Goal: Information Seeking & Learning: Find contact information

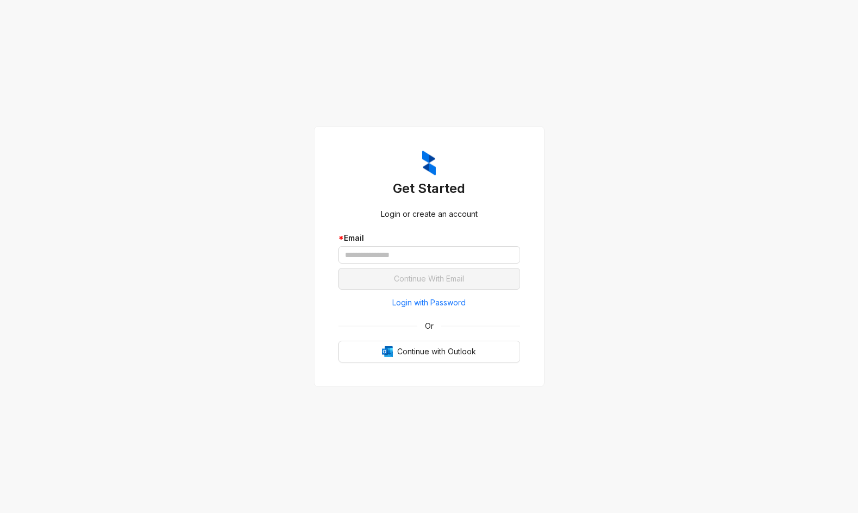
click at [459, 301] on span "Login with Password" at bounding box center [428, 303] width 73 height 12
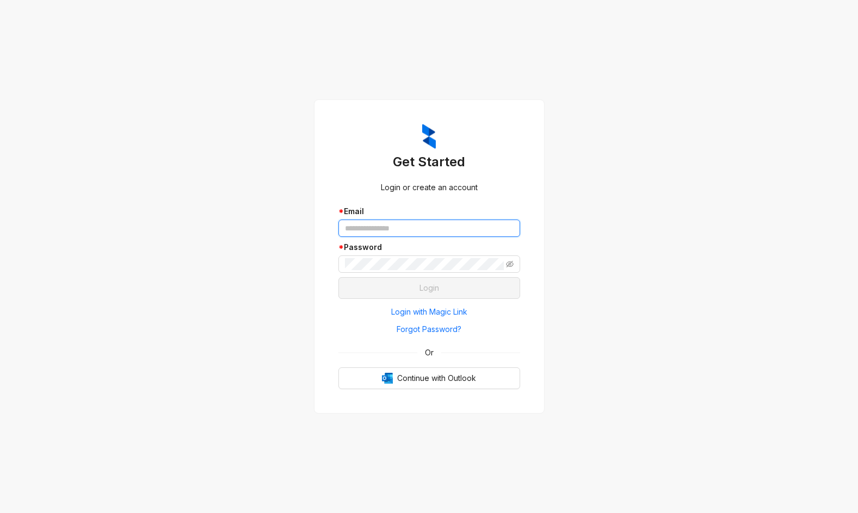
click at [406, 230] on input "text" at bounding box center [429, 228] width 182 height 17
type input "**********"
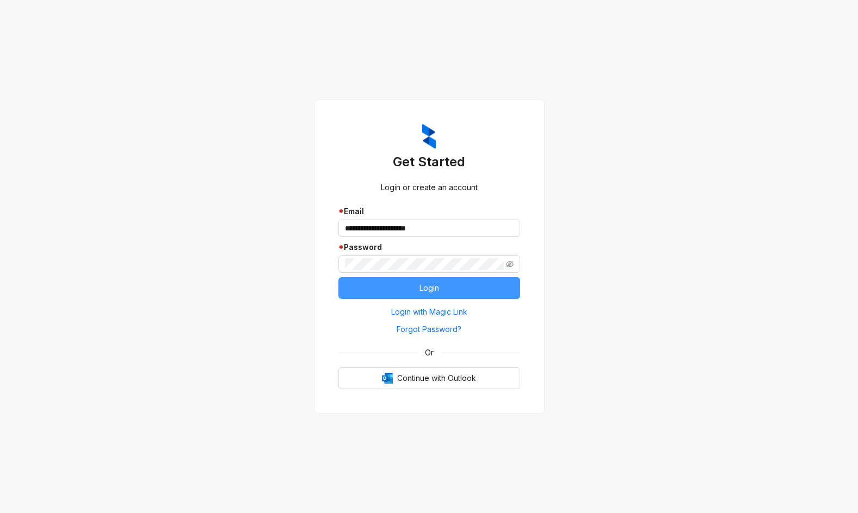
click at [418, 282] on button "Login" at bounding box center [429, 288] width 182 height 22
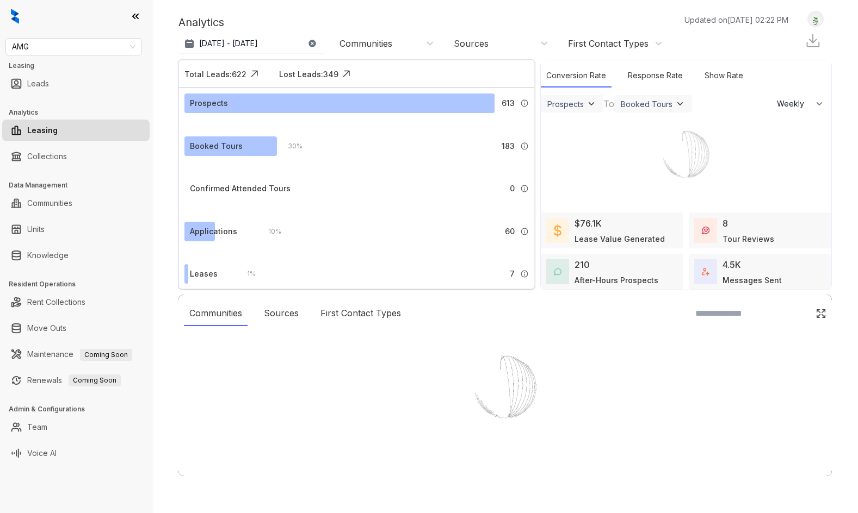
select select "******"
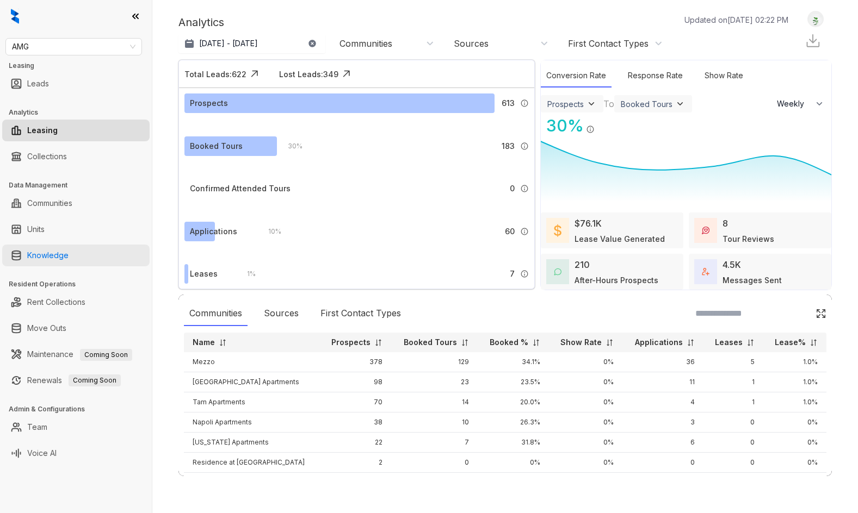
click at [63, 252] on link "Knowledge" at bounding box center [47, 256] width 41 height 22
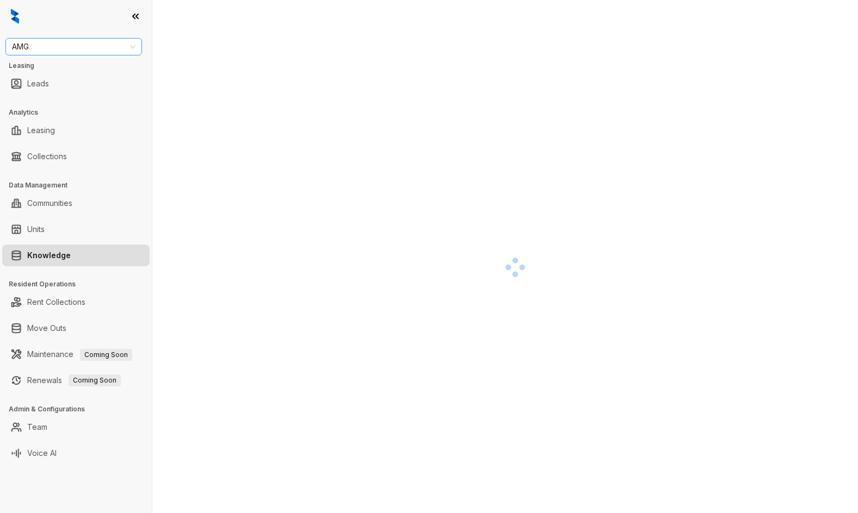
click at [65, 46] on span "AMG" at bounding box center [73, 47] width 123 height 16
type input "******"
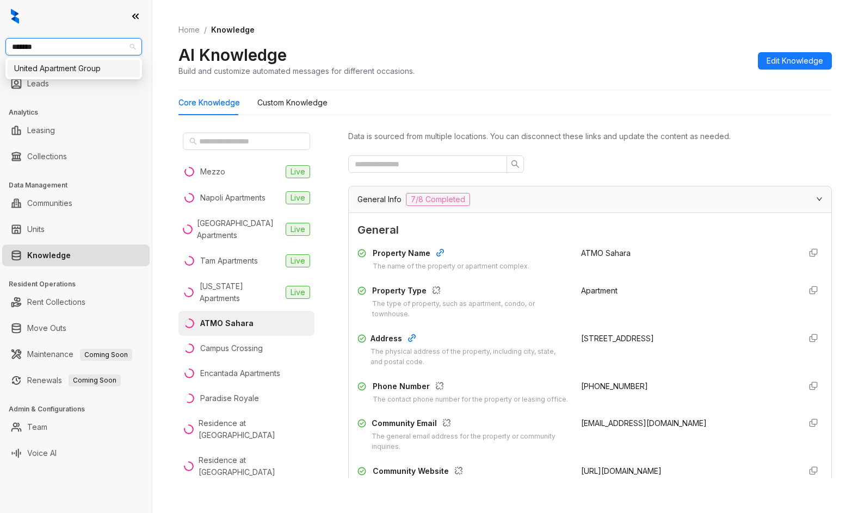
click at [83, 70] on div "United Apartment Group" at bounding box center [73, 69] width 119 height 12
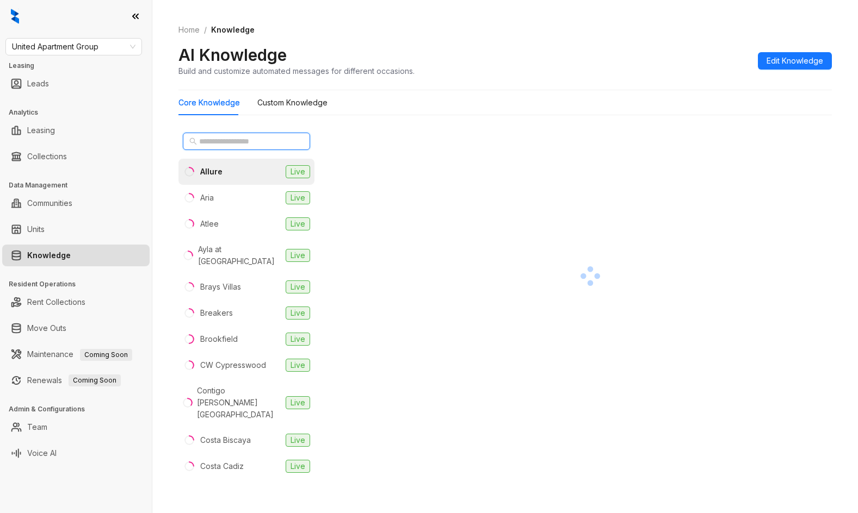
click at [276, 139] on input "text" at bounding box center [247, 141] width 96 height 12
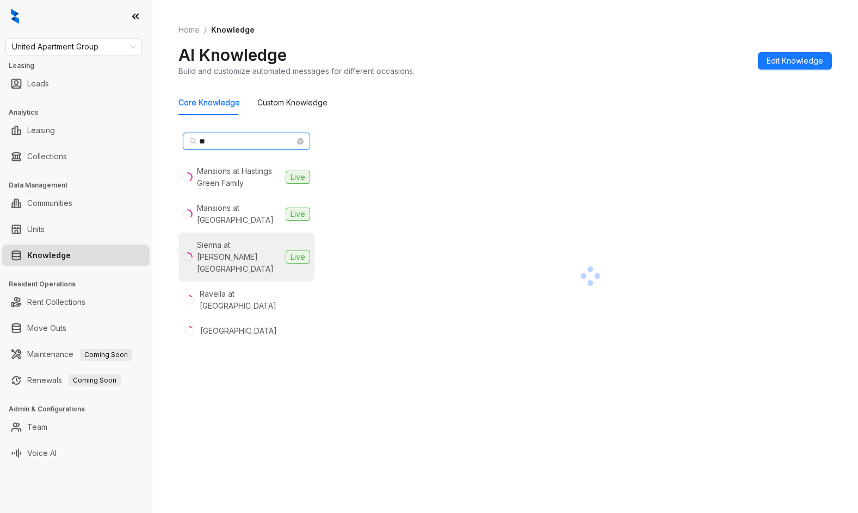
type input "**"
click at [258, 244] on div "Sienna at Westover Hills" at bounding box center [239, 257] width 84 height 36
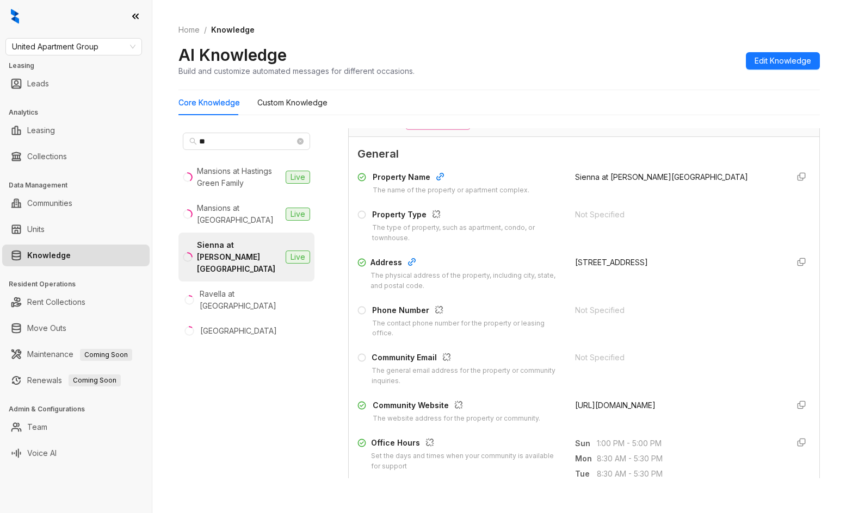
scroll to position [163, 0]
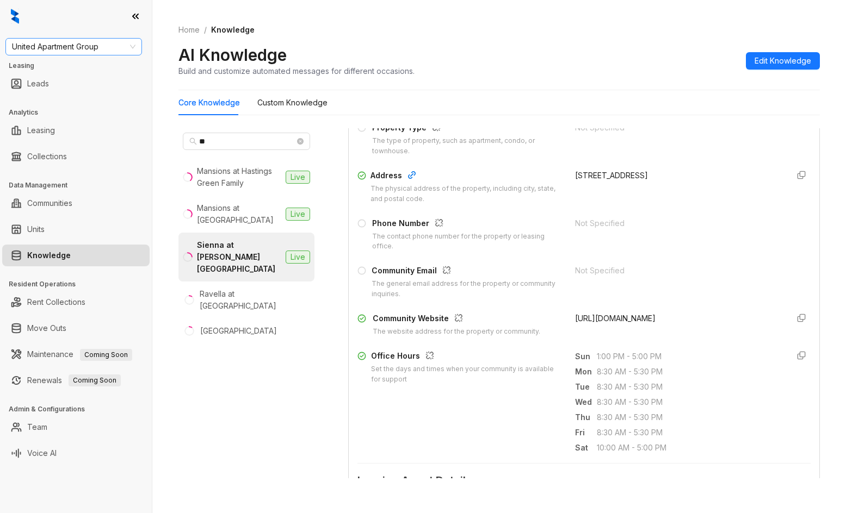
click at [93, 41] on span "United Apartment Group" at bounding box center [73, 47] width 123 height 16
type input "****"
click at [76, 66] on div "Case and Associates" at bounding box center [73, 69] width 119 height 12
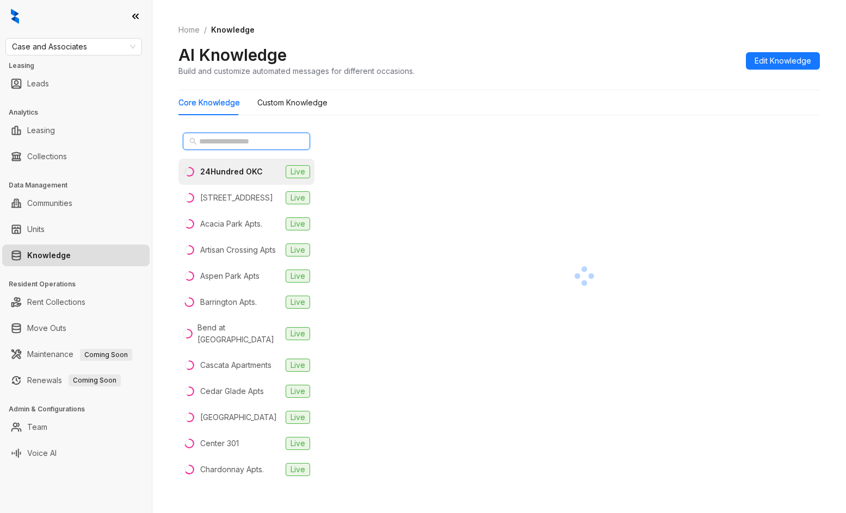
click at [233, 146] on input "text" at bounding box center [247, 141] width 96 height 12
click at [230, 175] on div "24Hundred OKC" at bounding box center [231, 172] width 63 height 12
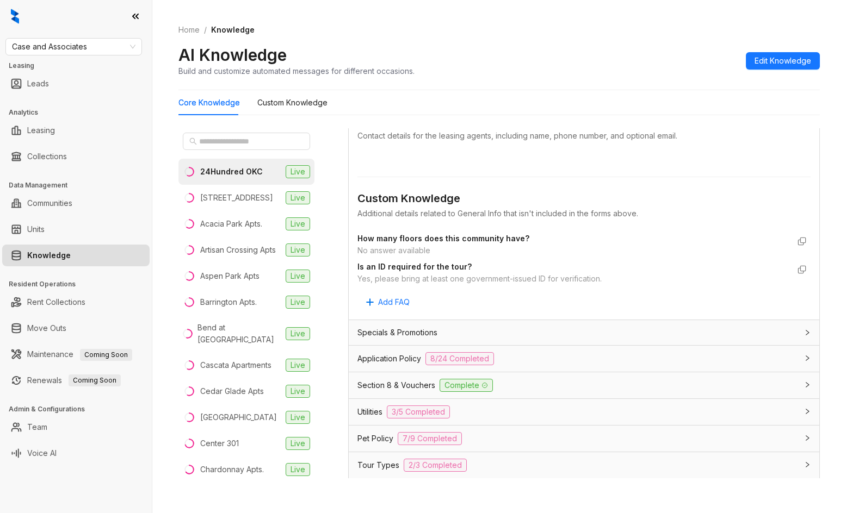
scroll to position [653, 0]
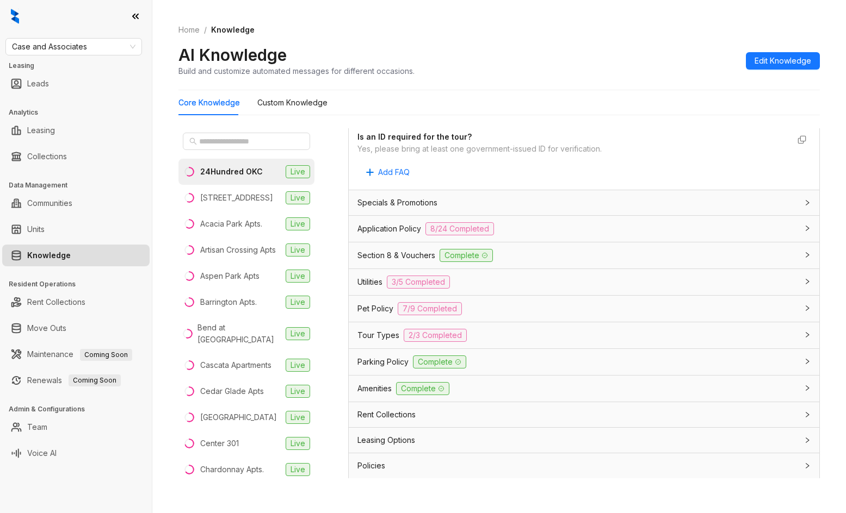
click at [566, 240] on div "Application Policy 8/24 Completed" at bounding box center [584, 229] width 470 height 26
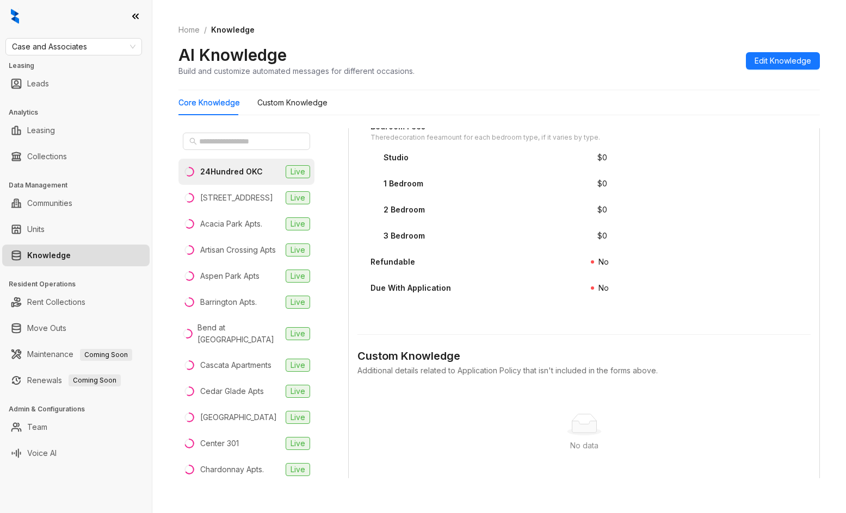
scroll to position [1904, 0]
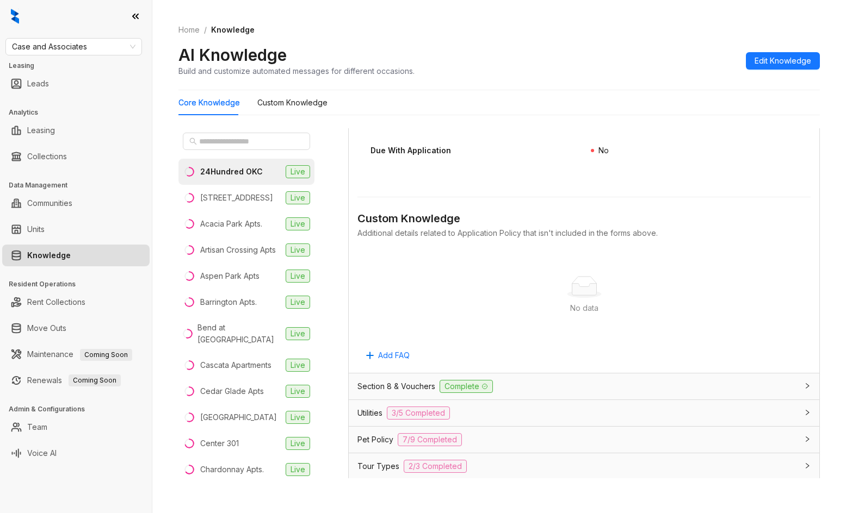
click at [567, 393] on div "Section 8 & Vouchers Complete" at bounding box center [577, 386] width 440 height 13
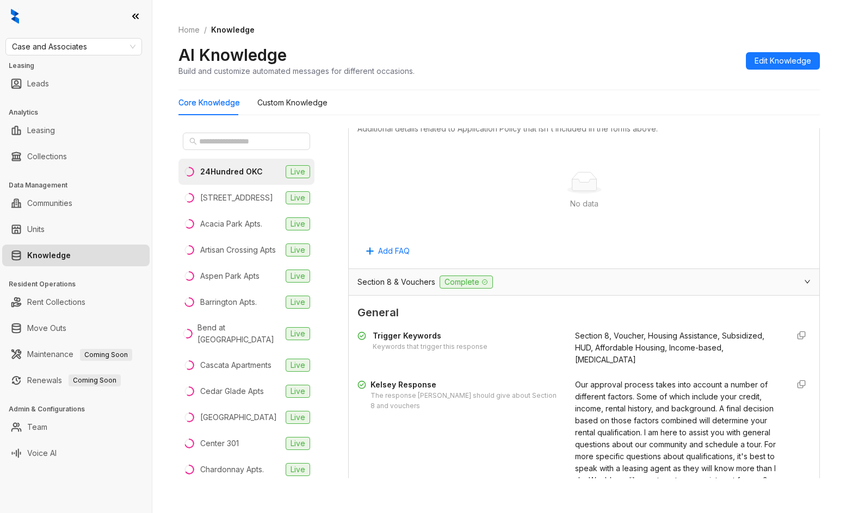
scroll to position [2121, 0]
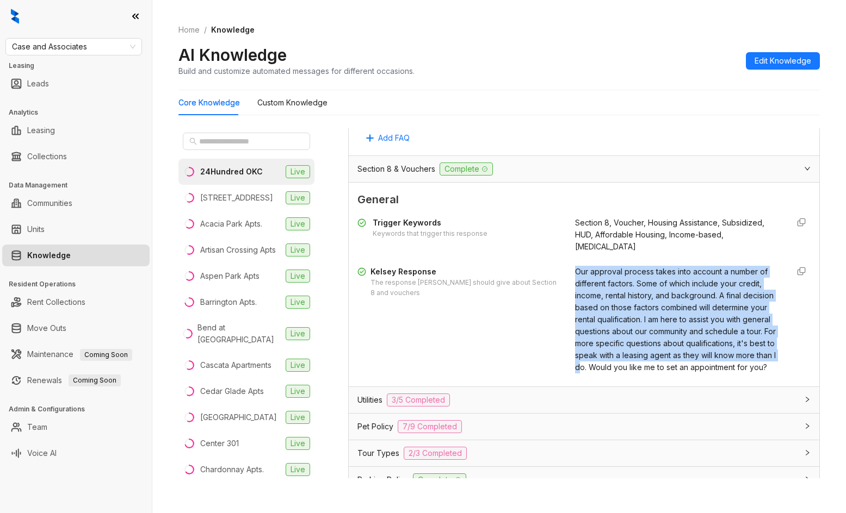
drag, startPoint x: 567, startPoint y: 276, endPoint x: 678, endPoint y: 373, distance: 147.7
click at [678, 373] on div "Our approval process takes into account a number of different factors. Some of …" at bounding box center [677, 320] width 204 height 108
click at [677, 374] on div "Our approval process takes into account a number of different factors. Some of …" at bounding box center [677, 320] width 204 height 108
drag, startPoint x: 676, startPoint y: 381, endPoint x: 566, endPoint y: 264, distance: 160.4
click at [566, 264] on div "Trigger Keywords Keywords that trigger this response Section 8, Voucher, Housin…" at bounding box center [583, 295] width 453 height 165
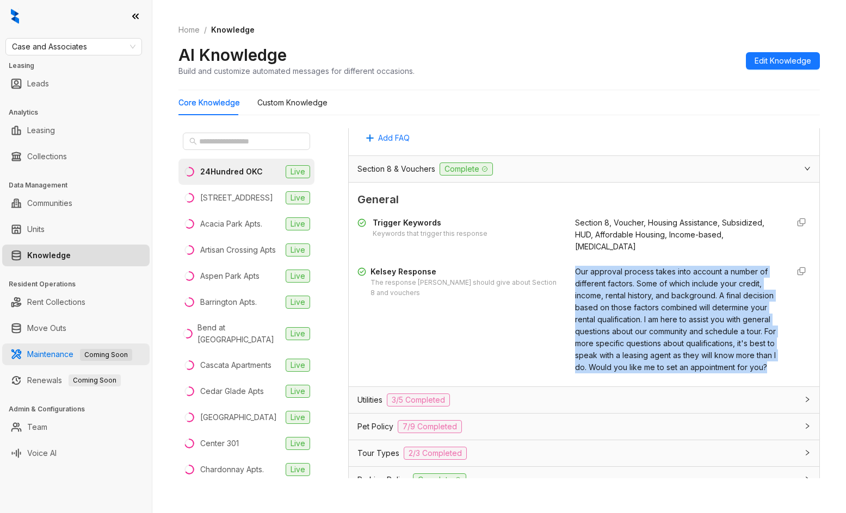
copy span "Our approval process takes into account a number of different factors. Some of …"
click at [107, 49] on span "Case and Associates" at bounding box center [73, 47] width 123 height 16
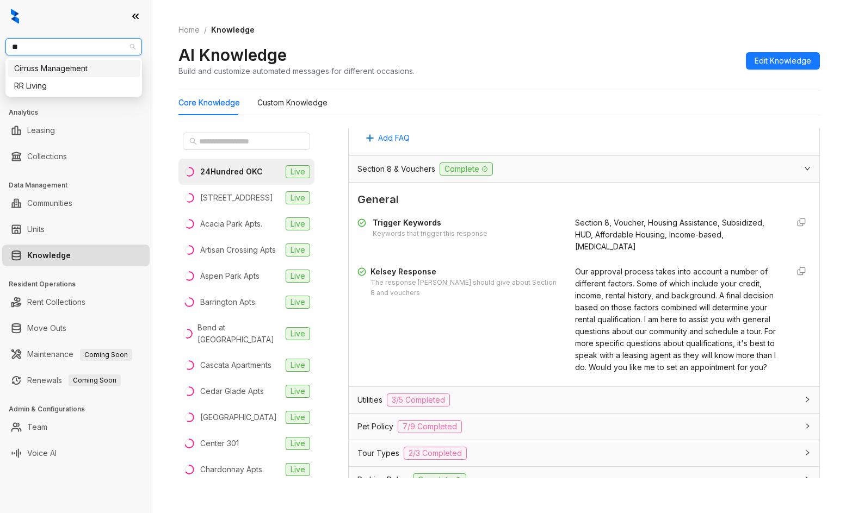
type input "**"
click at [86, 69] on div "RR Living" at bounding box center [73, 69] width 119 height 12
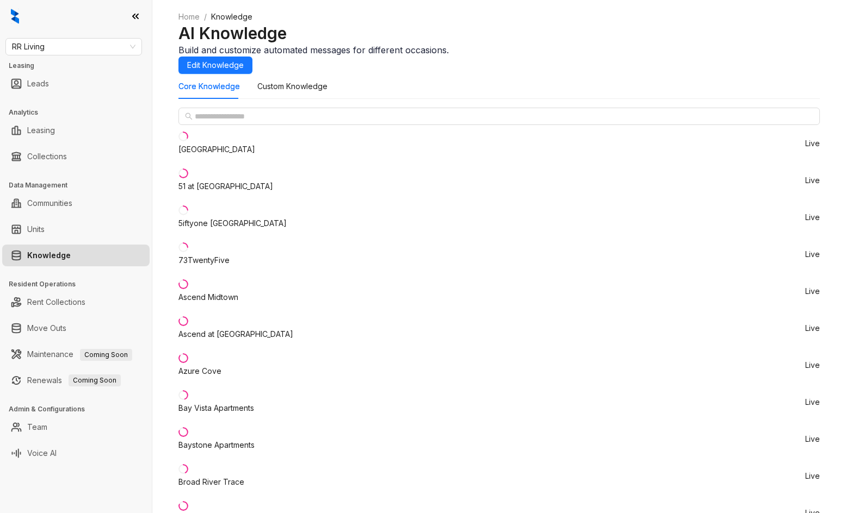
scroll to position [109, 0]
click at [252, 122] on input "text" at bounding box center [500, 116] width 610 height 12
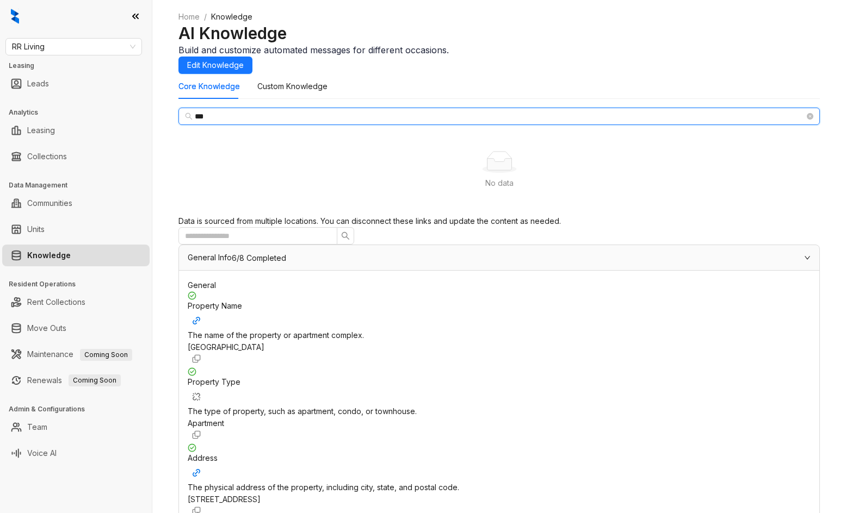
type input "***"
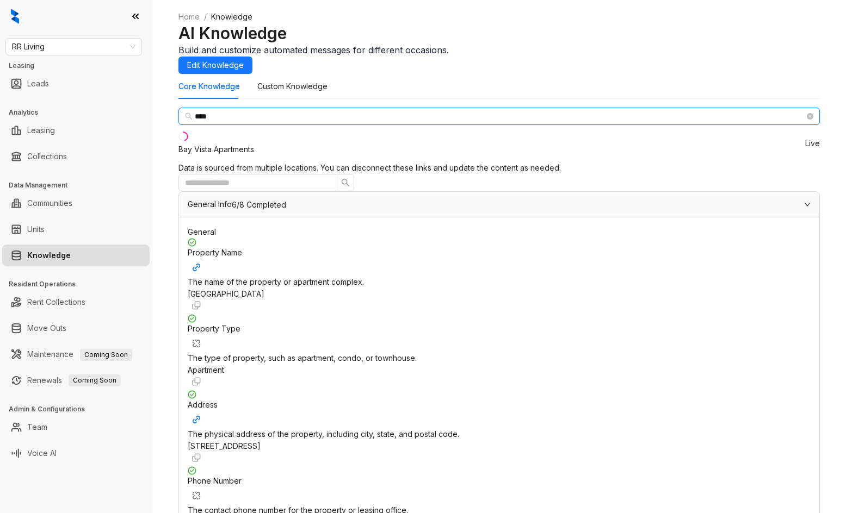
type input "***"
click at [254, 156] on div "Bay Vista Apartments" at bounding box center [216, 150] width 76 height 12
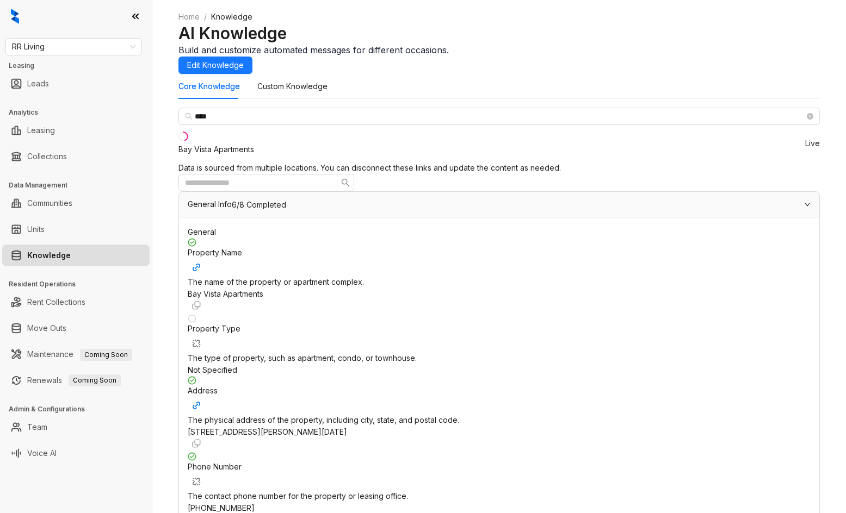
scroll to position [163, 0]
drag, startPoint x: 560, startPoint y: 226, endPoint x: 639, endPoint y: 225, distance: 79.4
click at [639, 452] on div "Phone Number The contact phone number for the property or leasing office. +1361…" at bounding box center [499, 490] width 623 height 76
click at [255, 504] on span "+13613043901" at bounding box center [221, 508] width 67 height 9
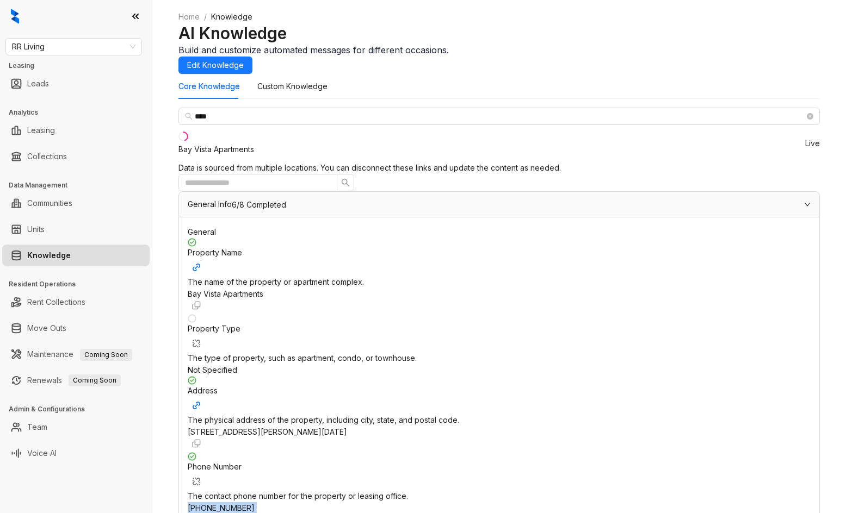
click at [255, 504] on span "+13613043901" at bounding box center [221, 508] width 67 height 9
click at [0, 416] on ul "Team" at bounding box center [76, 427] width 152 height 26
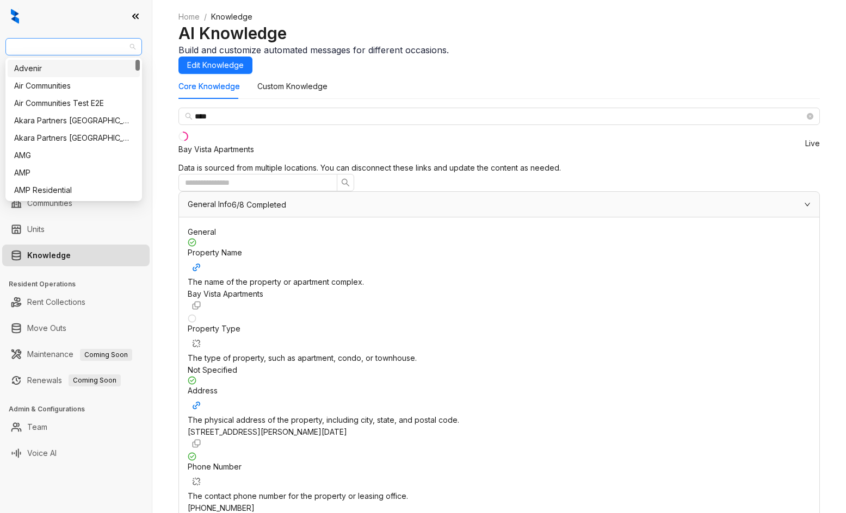
click at [77, 50] on span "RR Living" at bounding box center [73, 47] width 123 height 16
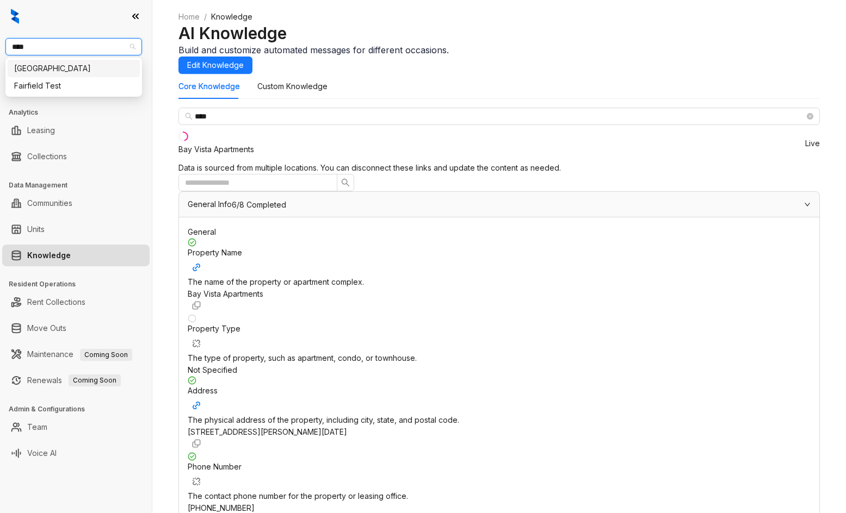
type input "*****"
click at [34, 69] on div "Fairfield" at bounding box center [73, 69] width 119 height 12
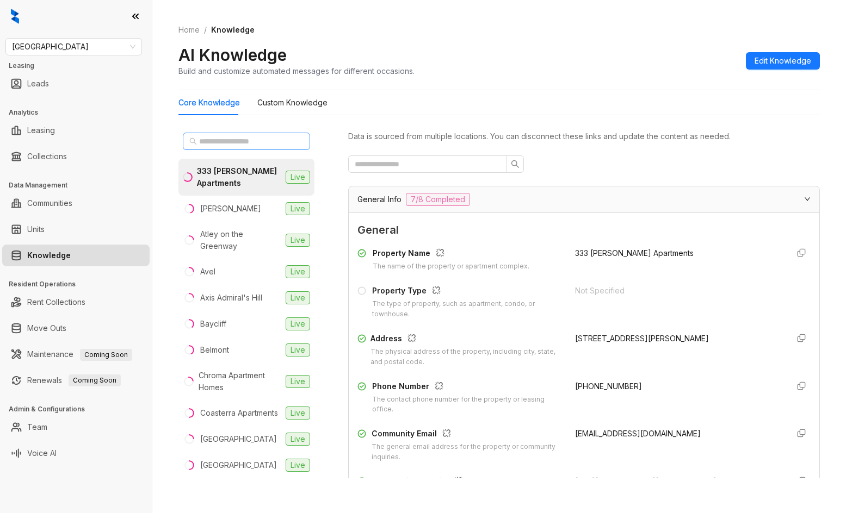
click at [266, 148] on span at bounding box center [246, 141] width 127 height 17
click at [266, 142] on input "text" at bounding box center [247, 141] width 96 height 12
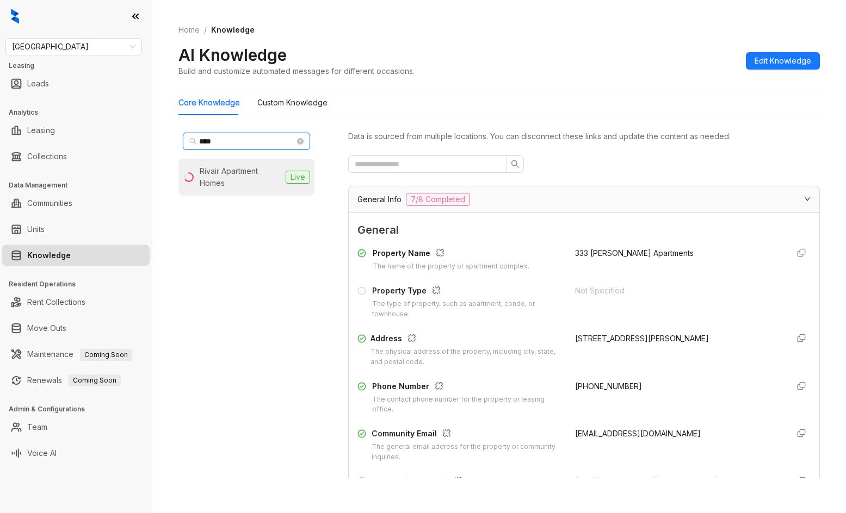
type input "****"
click at [243, 175] on div "Rivair Apartment Homes" at bounding box center [241, 177] width 82 height 24
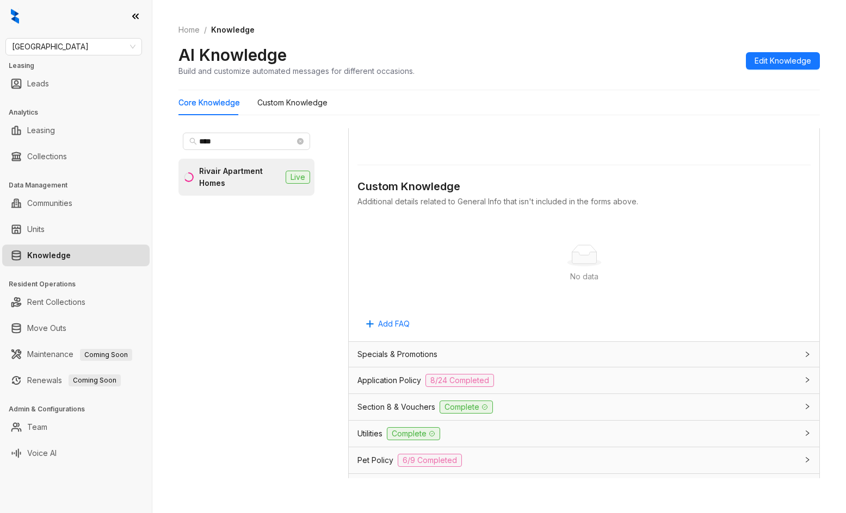
scroll to position [707, 0]
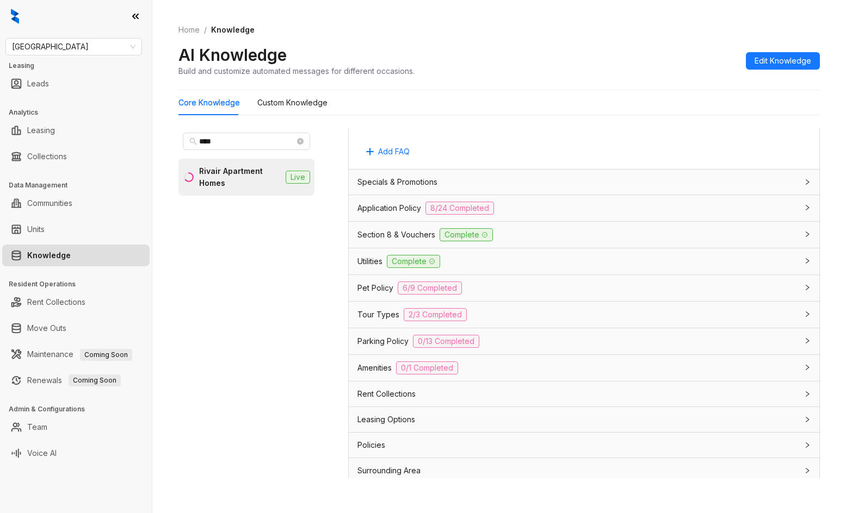
click at [559, 226] on div "Section 8 & Vouchers Complete" at bounding box center [584, 235] width 470 height 26
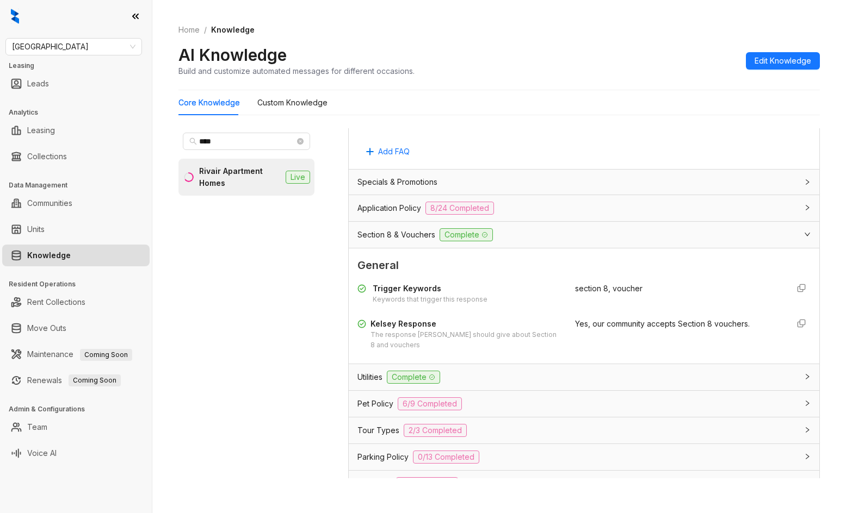
click at [567, 209] on div "Application Policy 8/24 Completed" at bounding box center [577, 208] width 440 height 13
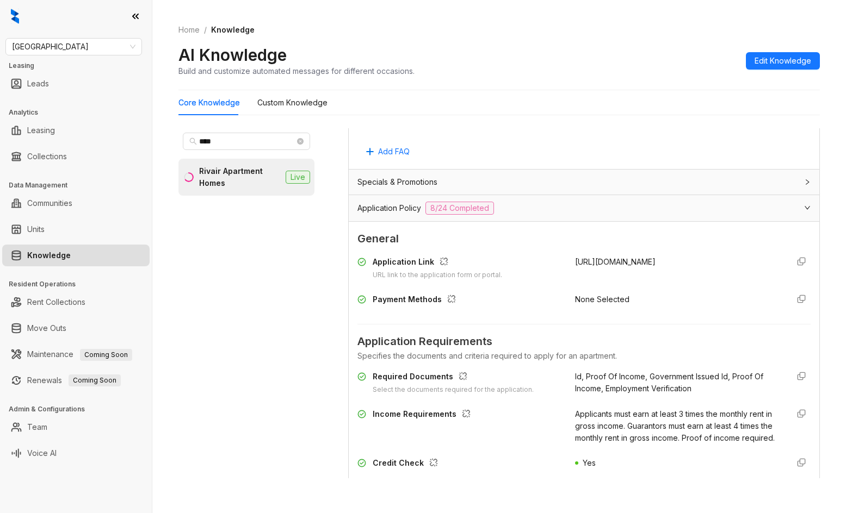
drag, startPoint x: 568, startPoint y: 264, endPoint x: 755, endPoint y: 337, distance: 201.3
click at [755, 281] on div "https://rivairapartmenthomes.securecafe.com/onlineleasing/rivair-apartment-home…" at bounding box center [677, 268] width 204 height 24
copy span "https://rivairapartmenthomes.securecafe.com/onlineleasing/rivair-apartment-home…"
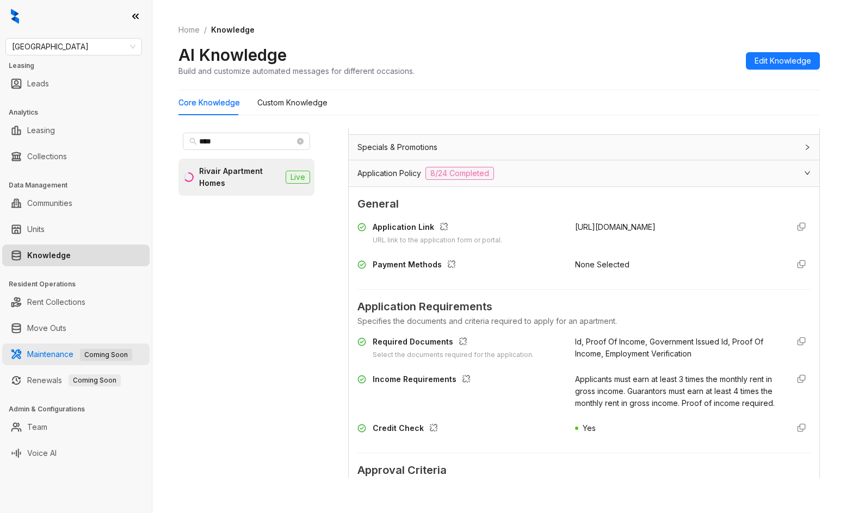
scroll to position [761, 0]
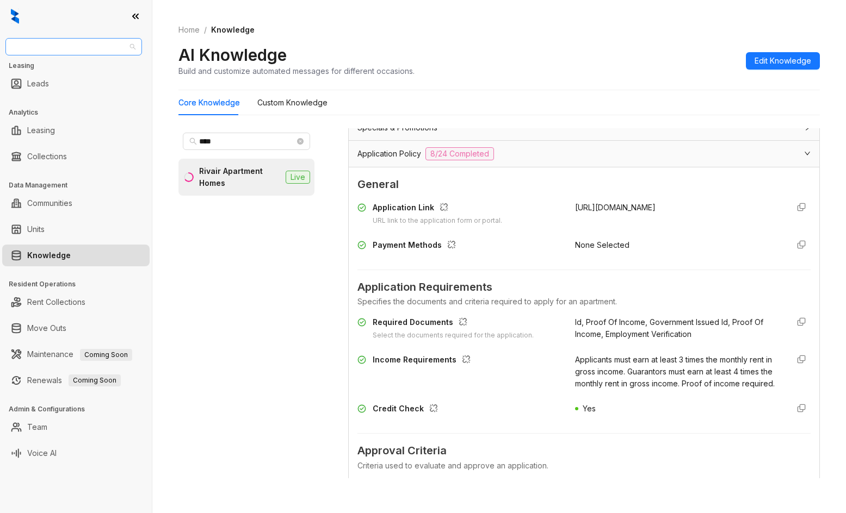
click at [76, 52] on span "Fairfield" at bounding box center [73, 47] width 123 height 16
type input "***"
click at [76, 67] on div "ZRS" at bounding box center [73, 69] width 119 height 12
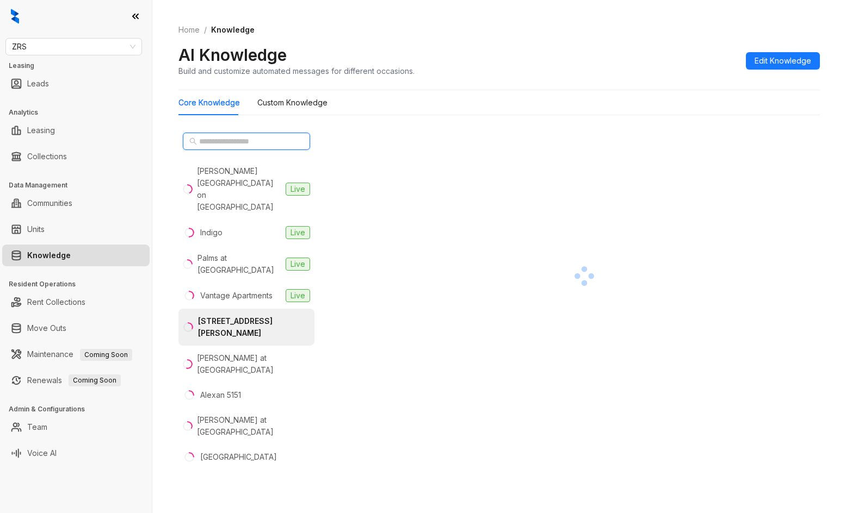
click at [219, 135] on input "text" at bounding box center [247, 141] width 96 height 12
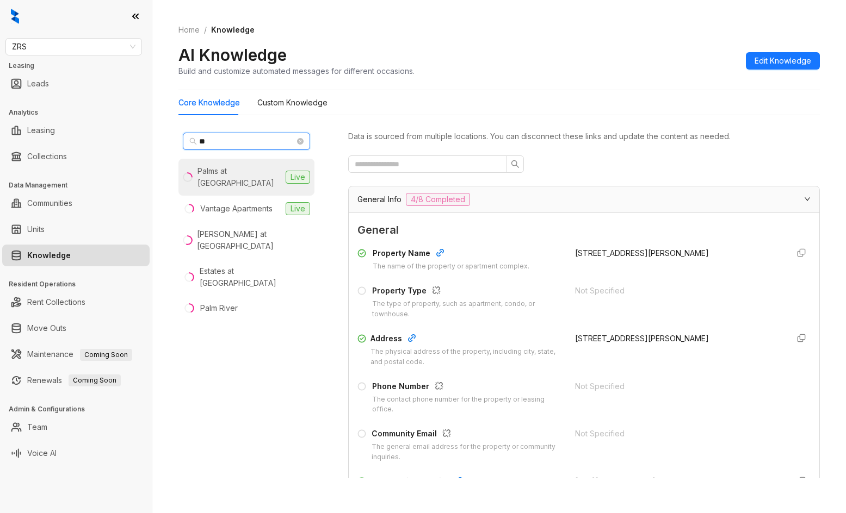
type input "**"
click at [245, 177] on div "Palms at Sand Lake" at bounding box center [239, 177] width 84 height 24
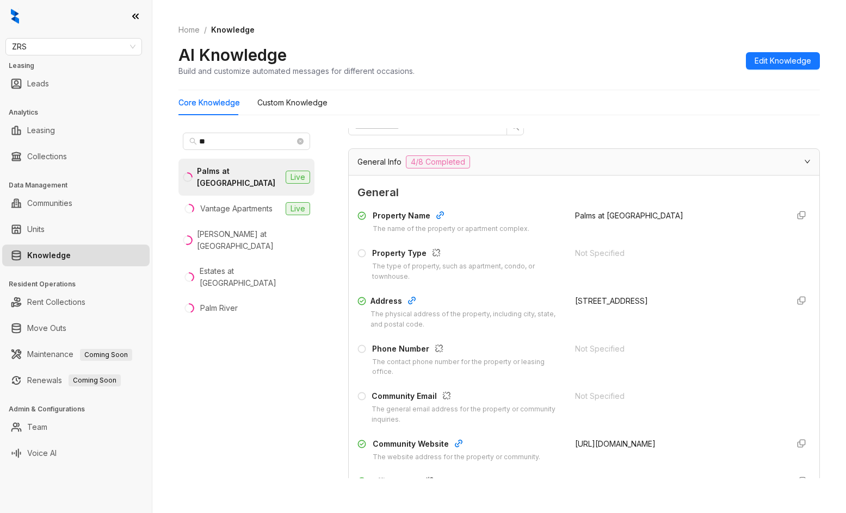
scroll to position [163, 0]
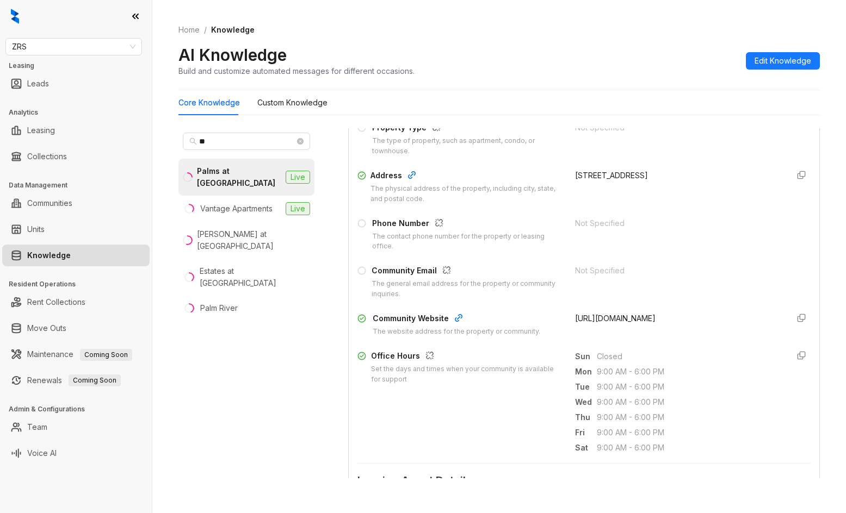
click at [235, 131] on div "**" at bounding box center [246, 141] width 136 height 26
click at [90, 42] on span "ZRS" at bounding box center [73, 47] width 123 height 16
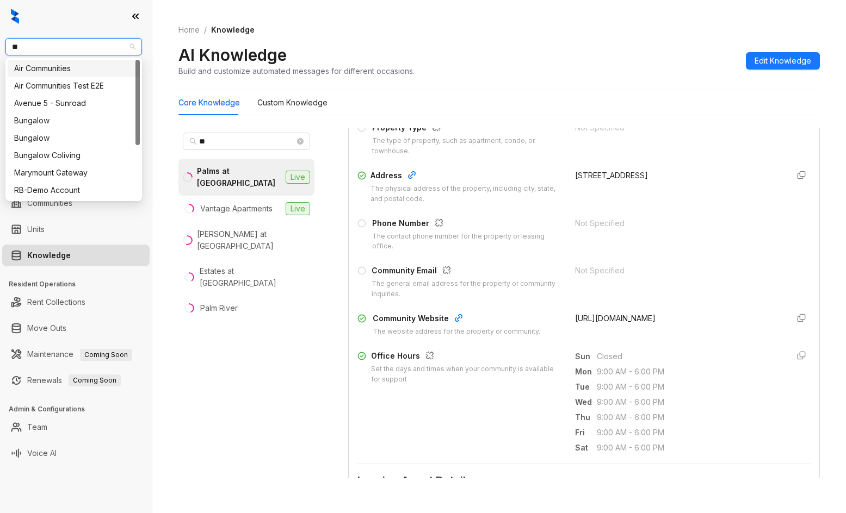
type input "***"
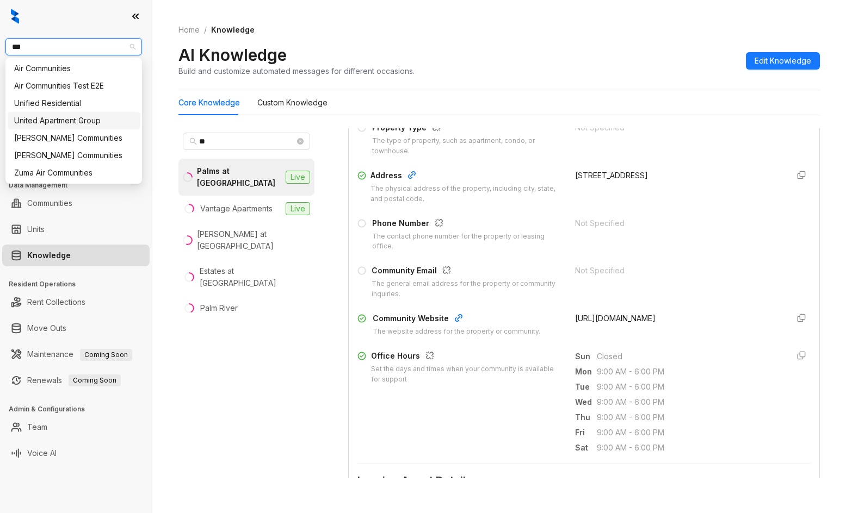
click at [60, 124] on div "United Apartment Group" at bounding box center [73, 121] width 119 height 12
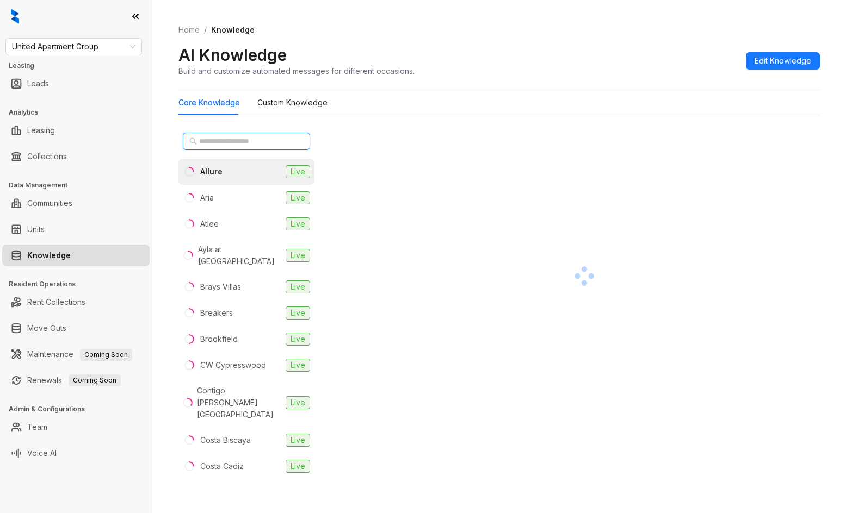
click at [230, 143] on input "text" at bounding box center [247, 141] width 96 height 12
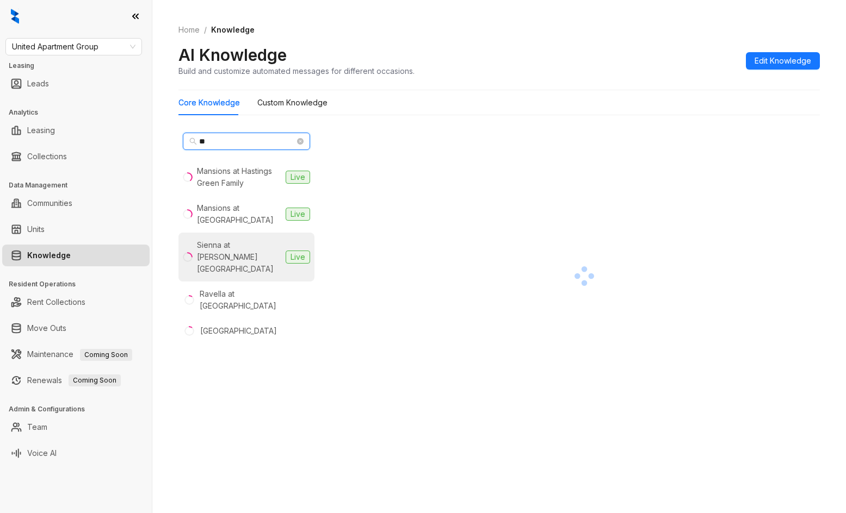
type input "**"
click at [243, 252] on div "Sienna at [PERSON_NAME][GEOGRAPHIC_DATA]" at bounding box center [239, 257] width 84 height 36
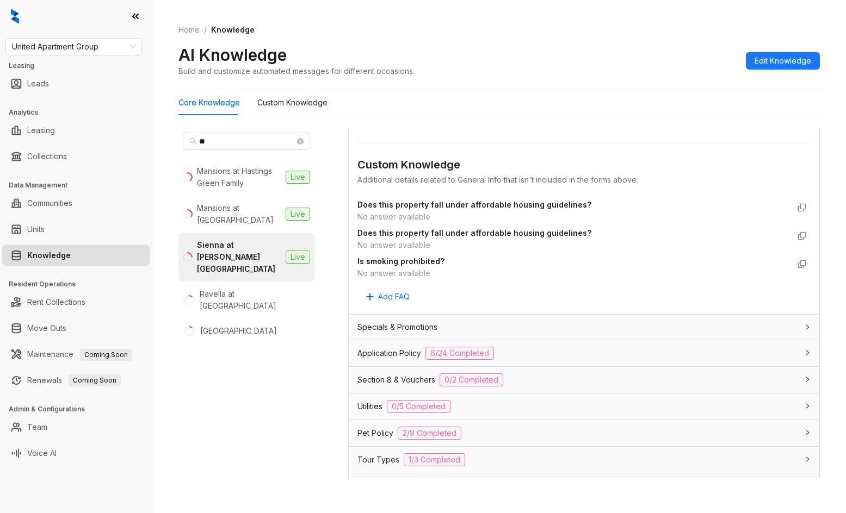
scroll to position [653, 0]
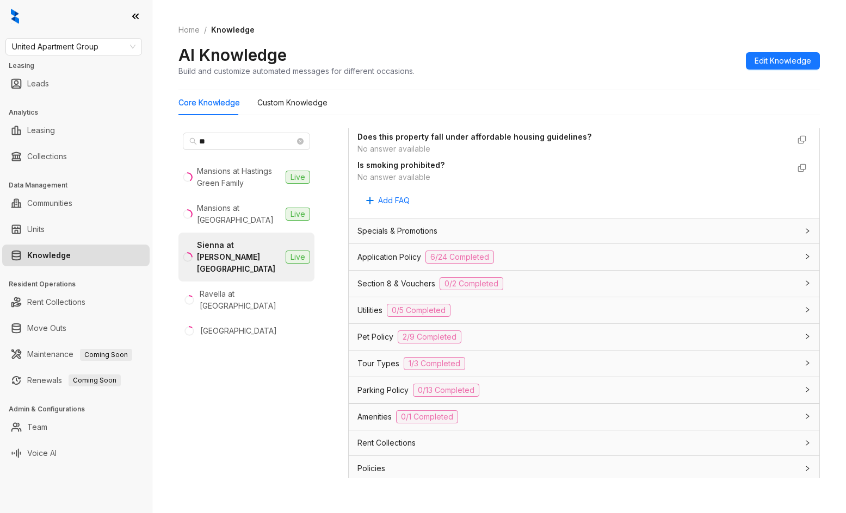
click at [575, 252] on div "Application Policy 6/24 Completed" at bounding box center [577, 257] width 440 height 13
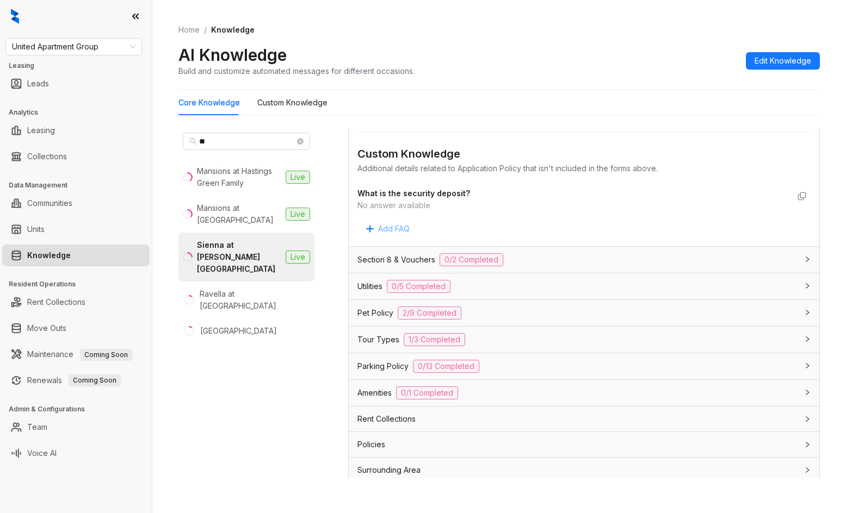
scroll to position [2027, 0]
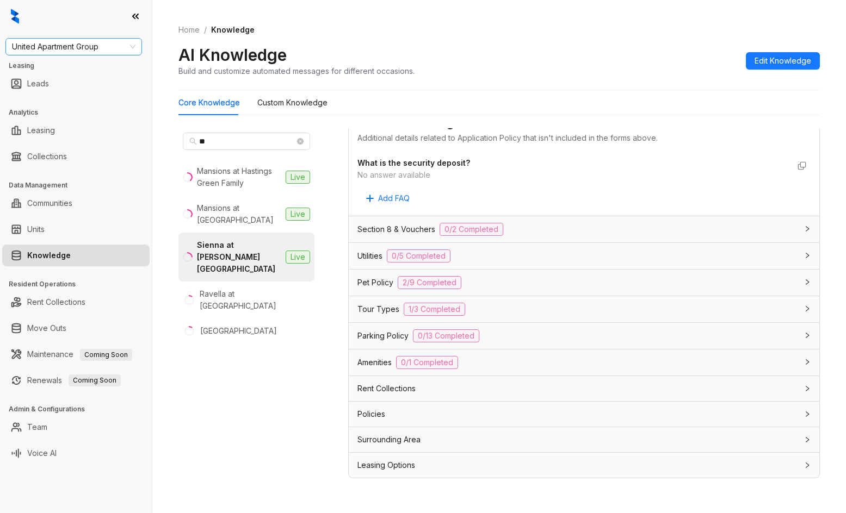
click at [63, 47] on span "United Apartment Group" at bounding box center [73, 47] width 123 height 16
type input "******"
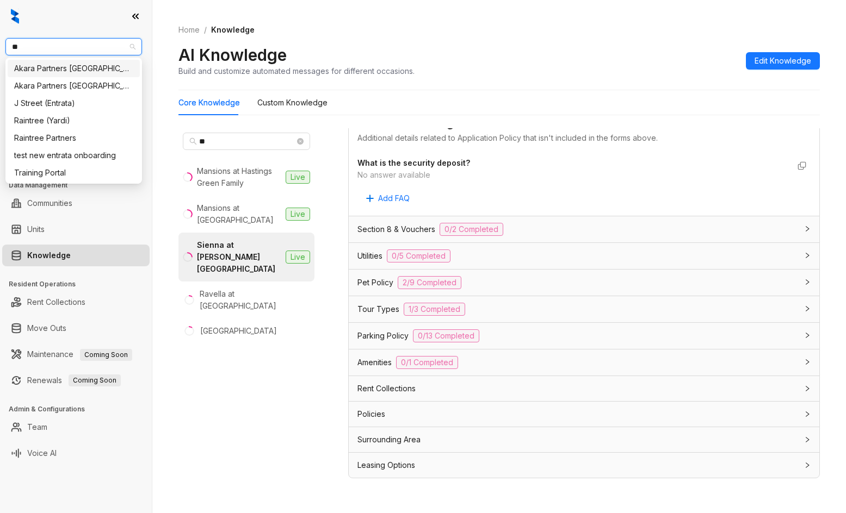
type input "***"
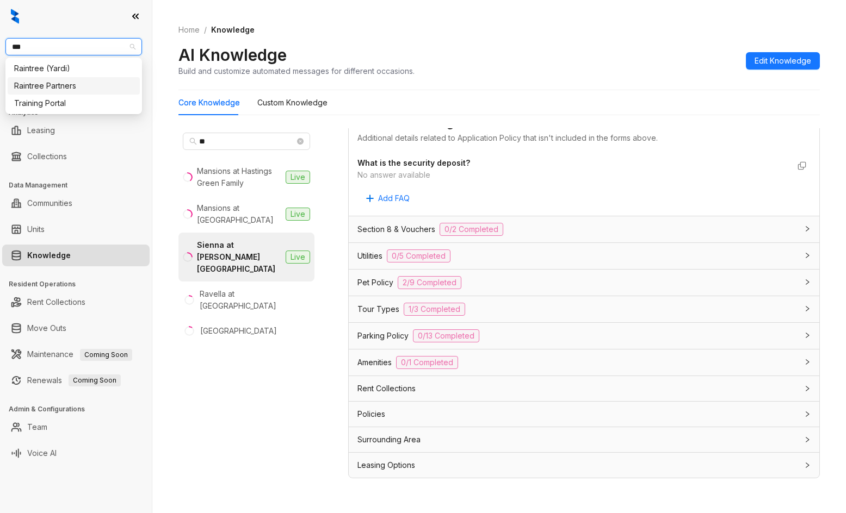
click at [40, 88] on div "Raintree Partners" at bounding box center [73, 86] width 119 height 12
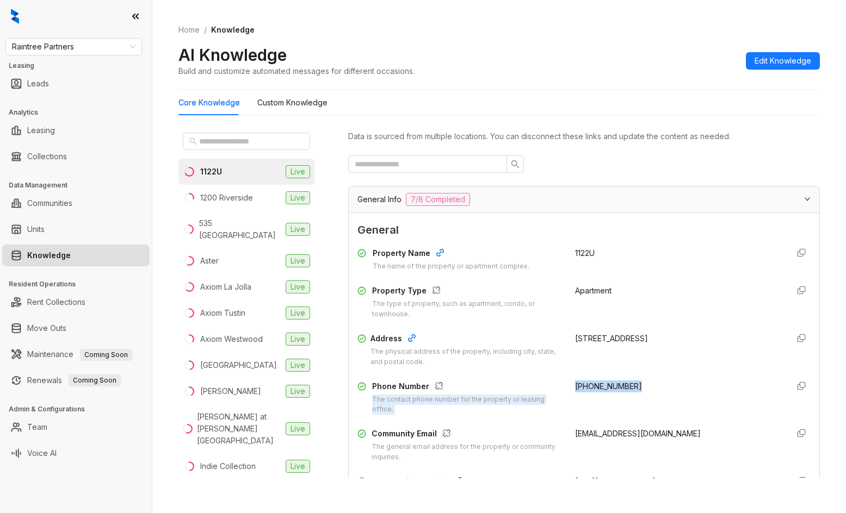
drag, startPoint x: 560, startPoint y: 381, endPoint x: 641, endPoint y: 381, distance: 81.6
click at [641, 381] on div "Phone Number The contact phone number for the property or leasing office. [PHON…" at bounding box center [583, 398] width 453 height 35
click at [607, 385] on span "[PHONE_NUMBER]" at bounding box center [608, 386] width 67 height 9
click at [606, 387] on span "[PHONE_NUMBER]" at bounding box center [608, 386] width 67 height 9
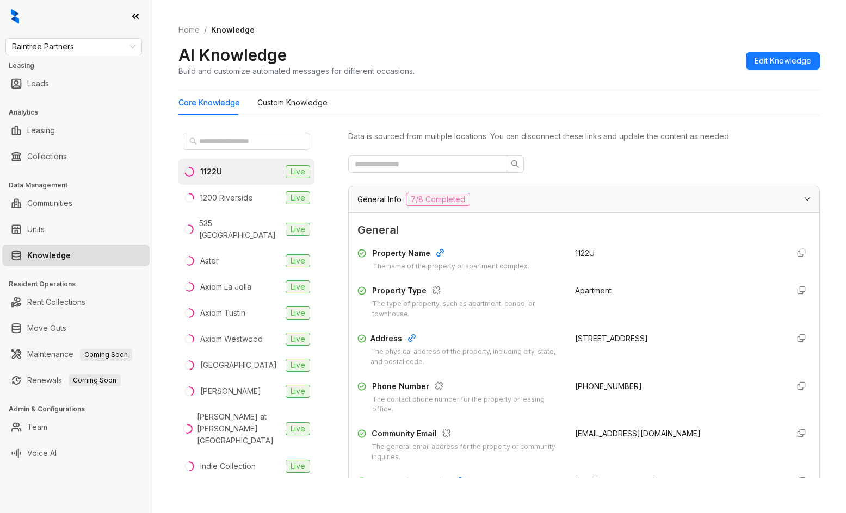
click at [603, 385] on span "[PHONE_NUMBER]" at bounding box center [608, 386] width 67 height 9
click at [603, 386] on span "[PHONE_NUMBER]" at bounding box center [608, 386] width 67 height 9
copy div "[PHONE_NUMBER]"
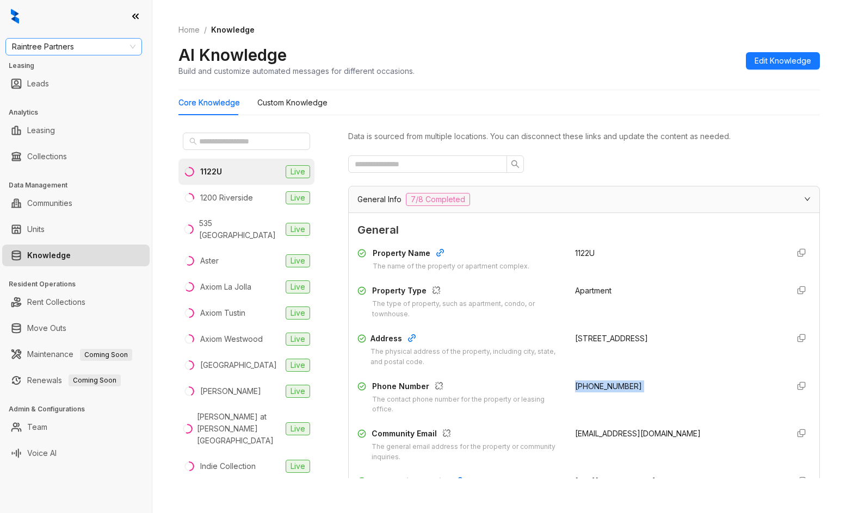
click at [88, 50] on span "Raintree Partners" at bounding box center [73, 47] width 123 height 16
type input "******"
click at [89, 73] on div "United Apartment Group" at bounding box center [73, 69] width 119 height 12
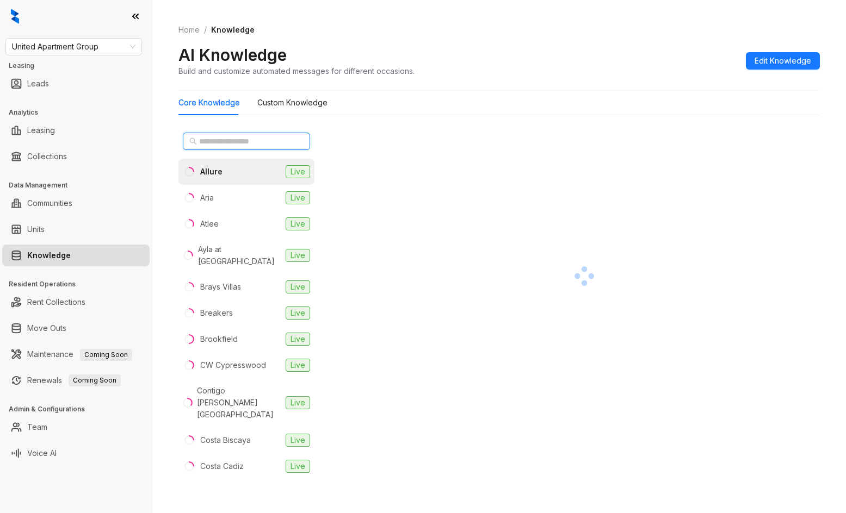
click at [257, 139] on input "text" at bounding box center [247, 141] width 96 height 12
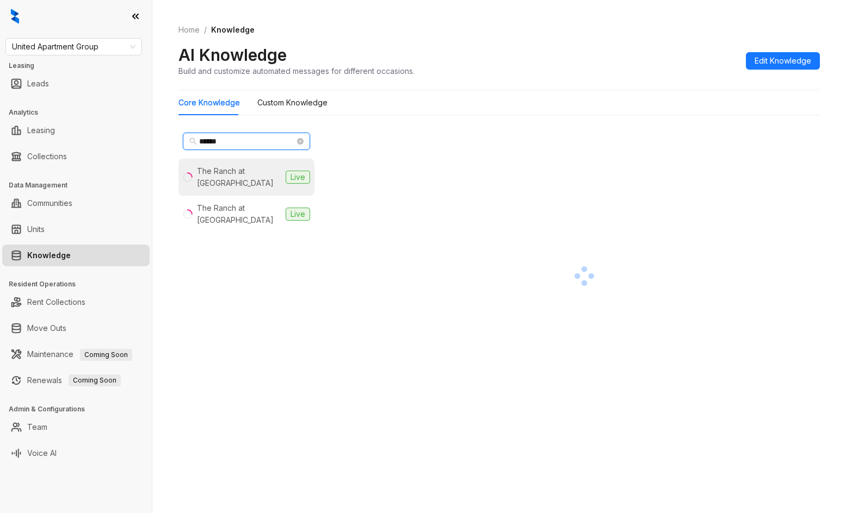
type input "******"
click at [253, 189] on div "The Ranch at [GEOGRAPHIC_DATA]" at bounding box center [239, 177] width 84 height 24
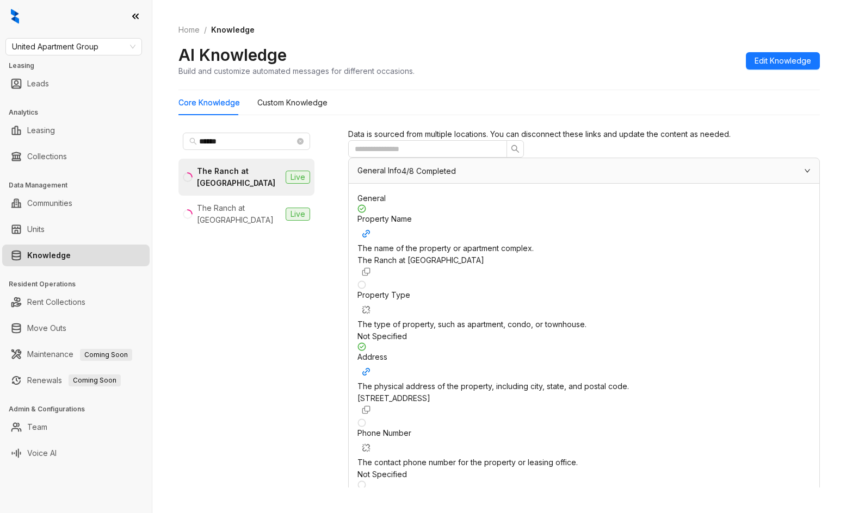
scroll to position [163, 0]
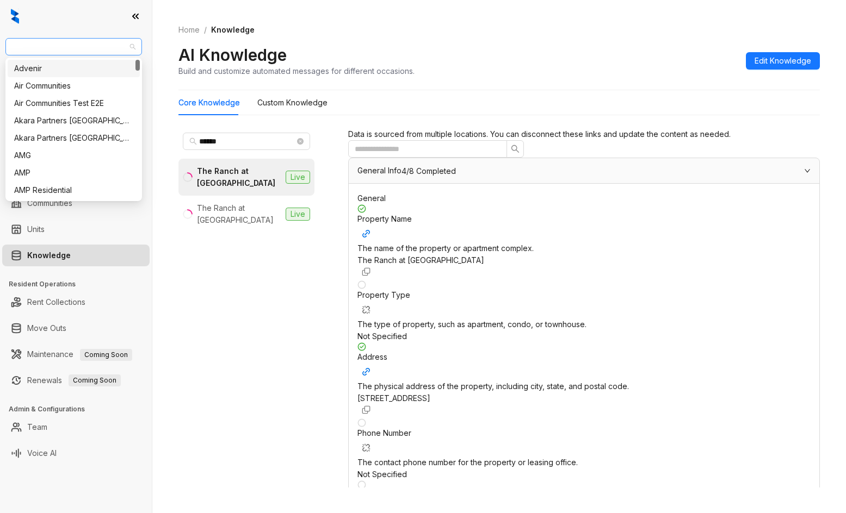
click at [58, 46] on span "United Apartment Group" at bounding box center [73, 47] width 123 height 16
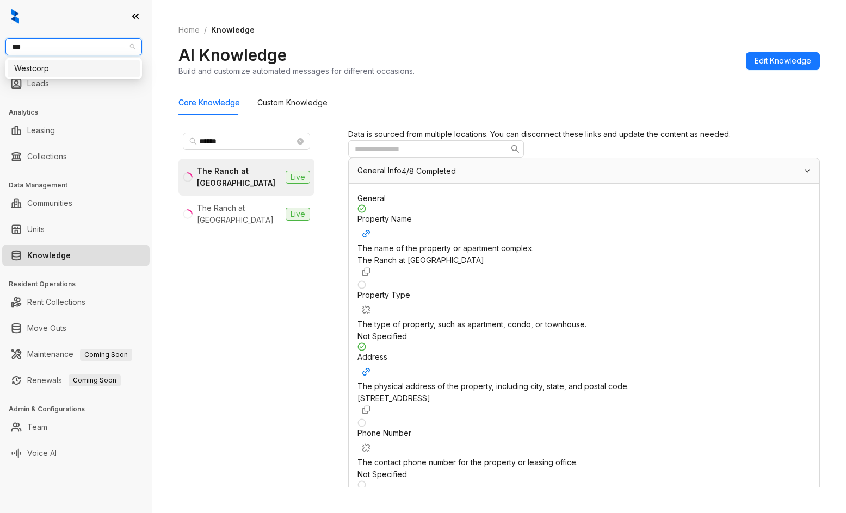
type input "****"
click at [29, 68] on div "Westcorp" at bounding box center [73, 69] width 119 height 12
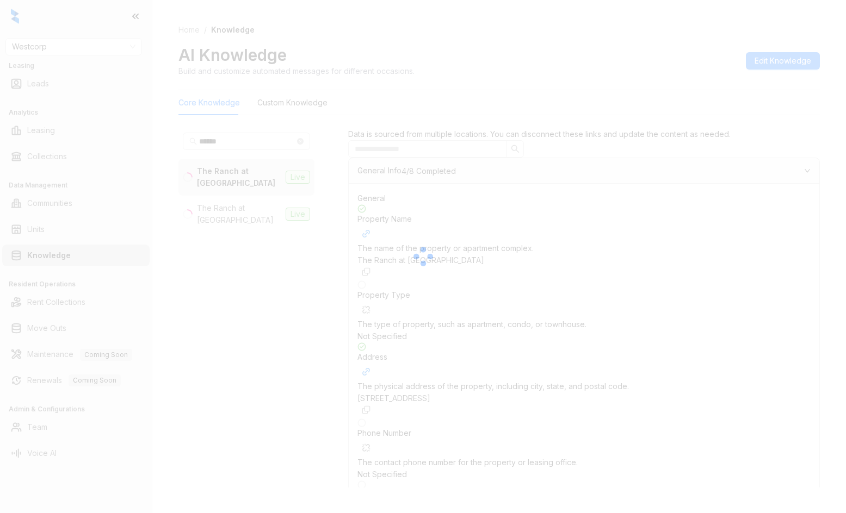
click at [510, 91] on div at bounding box center [423, 256] width 846 height 513
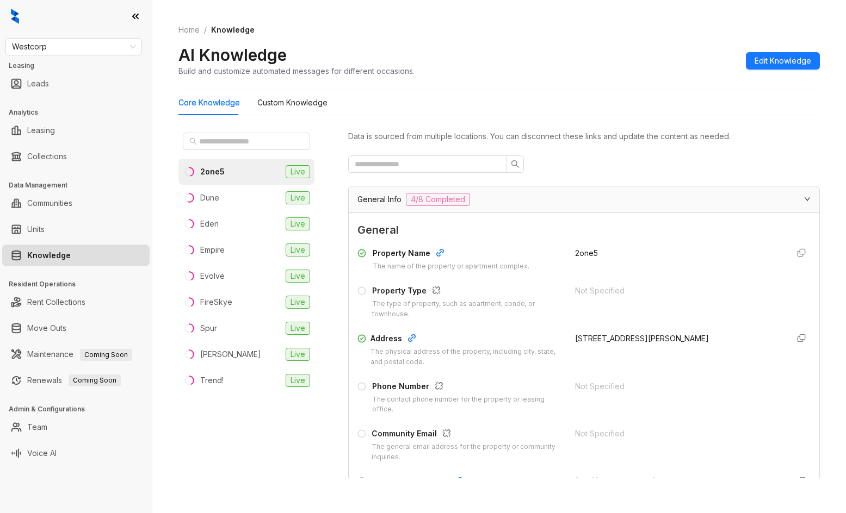
click at [265, 141] on input "text" at bounding box center [247, 141] width 96 height 12
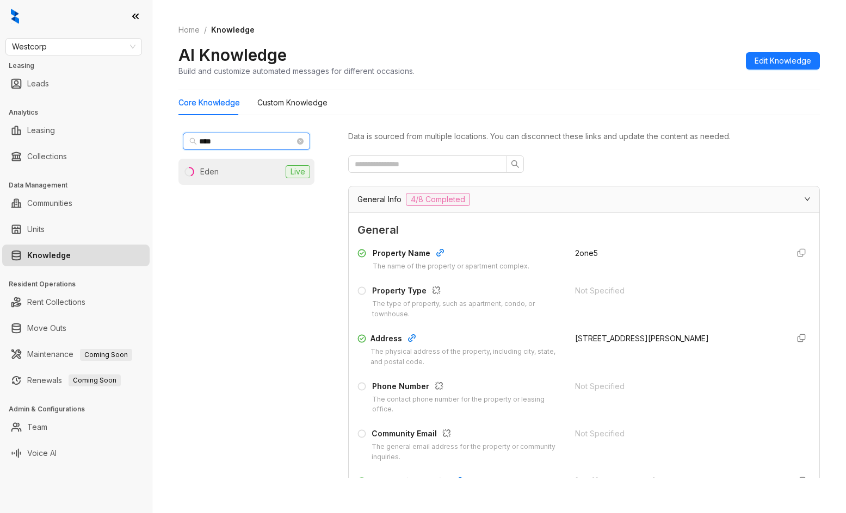
type input "****"
click at [244, 180] on li "Eden Live" at bounding box center [246, 172] width 136 height 26
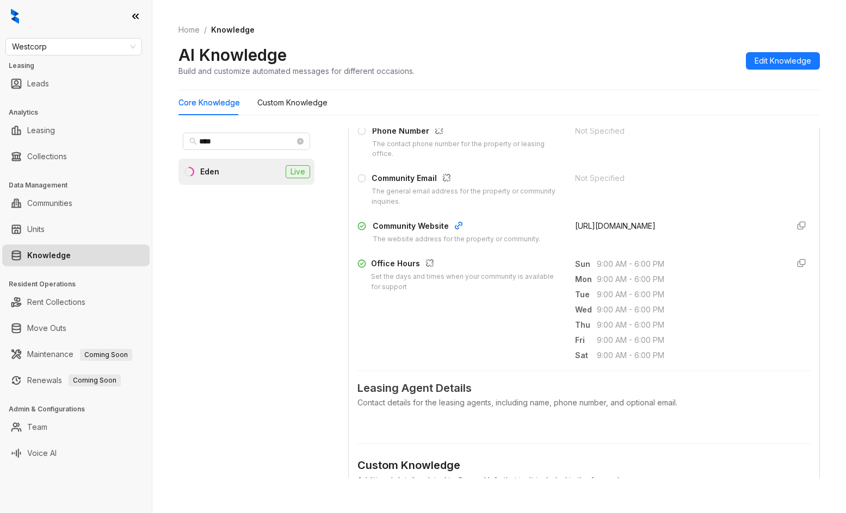
scroll to position [272, 0]
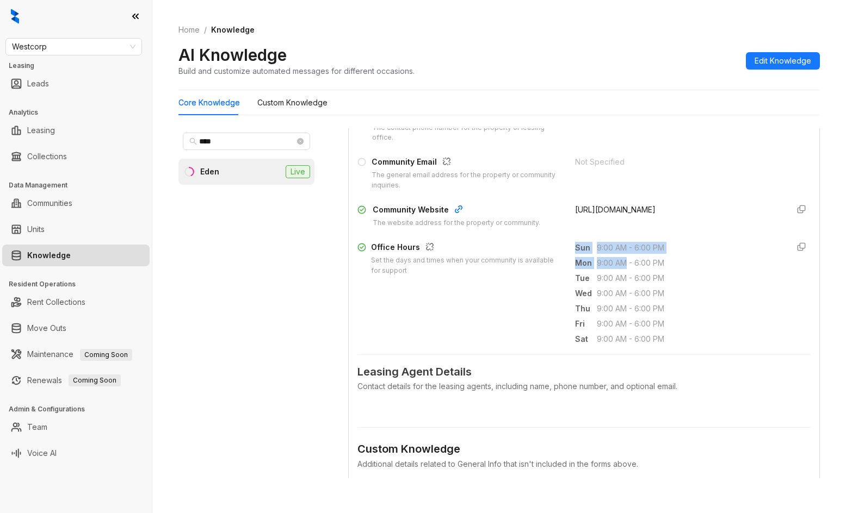
drag, startPoint x: 565, startPoint y: 249, endPoint x: 616, endPoint y: 259, distance: 52.1
click at [616, 259] on div "Office Hours Set the days and times when your community is available for suppor…" at bounding box center [583, 293] width 453 height 104
click at [575, 253] on div "Sun 9:00 AM - 6:00 PM" at bounding box center [677, 247] width 204 height 13
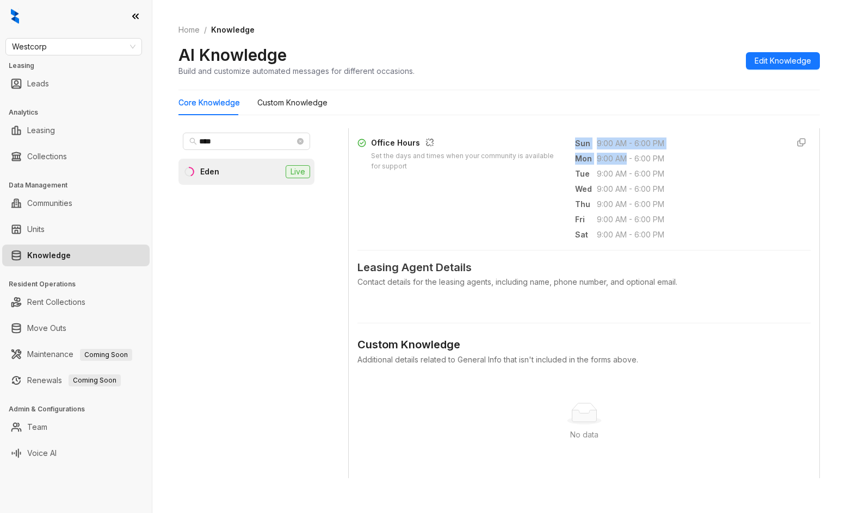
scroll to position [381, 0]
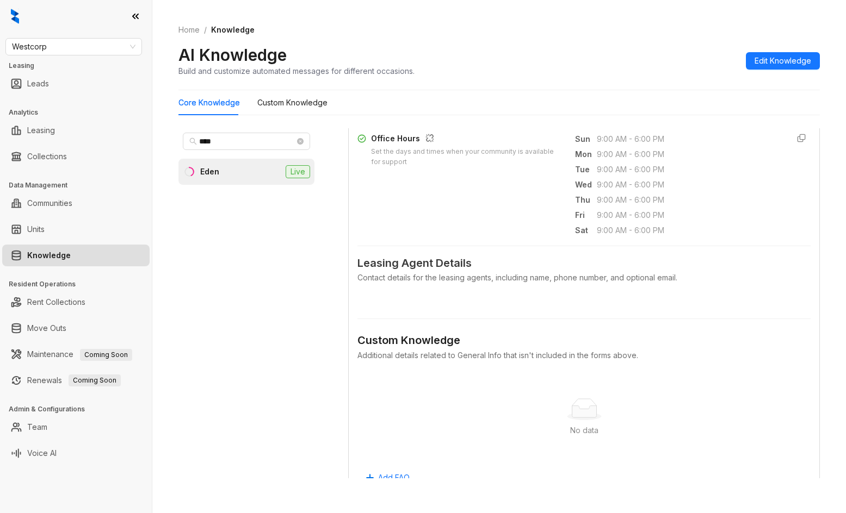
click at [565, 192] on div "Office Hours Set the days and times when your community is available for suppor…" at bounding box center [583, 185] width 453 height 104
drag, startPoint x: 566, startPoint y: 142, endPoint x: 578, endPoint y: 140, distance: 12.7
click at [578, 140] on div "Office Hours Set the days and times when your community is available for suppor…" at bounding box center [583, 185] width 453 height 104
click at [585, 144] on span "Sun" at bounding box center [586, 139] width 22 height 12
drag, startPoint x: 588, startPoint y: 141, endPoint x: 654, endPoint y: 141, distance: 65.8
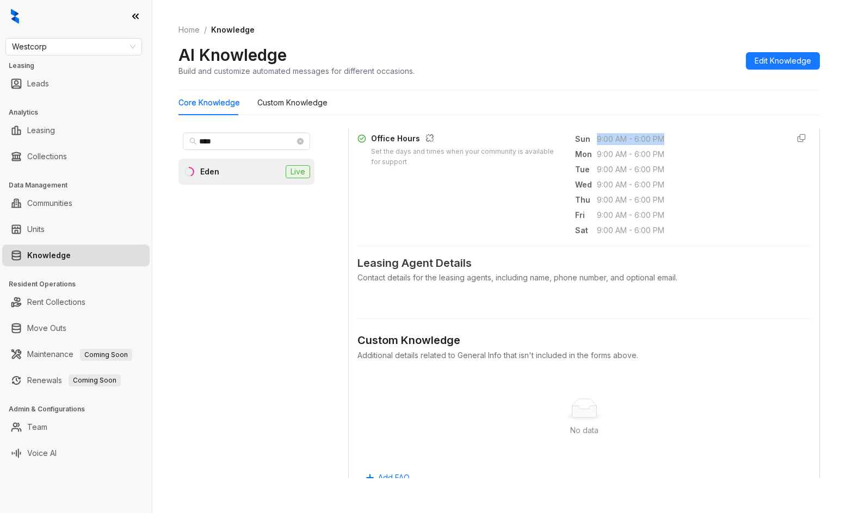
click at [654, 141] on span "9:00 AM - 6:00 PM" at bounding box center [688, 139] width 183 height 12
copy span "9:00 AM - 6:00 PM"
